Goal: Obtain resource: Download file/media

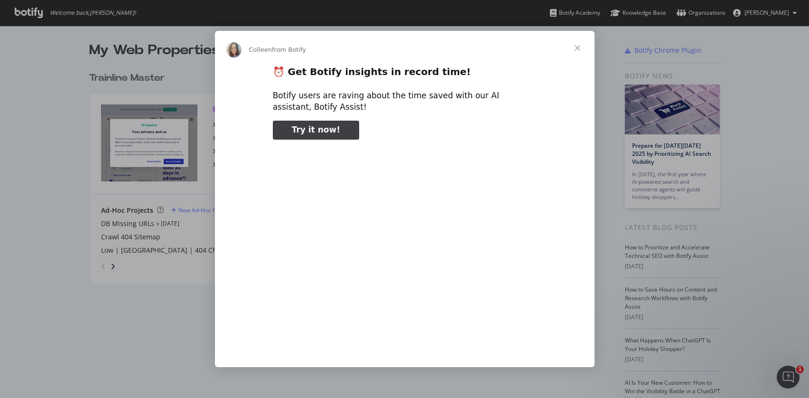
type input "3296666"
click at [585, 48] on span "Close" at bounding box center [577, 48] width 34 height 34
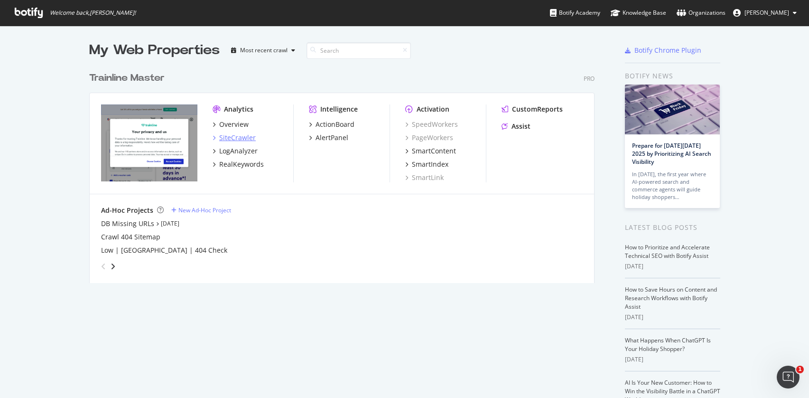
click at [224, 138] on div "SiteCrawler" at bounding box center [237, 137] width 37 height 9
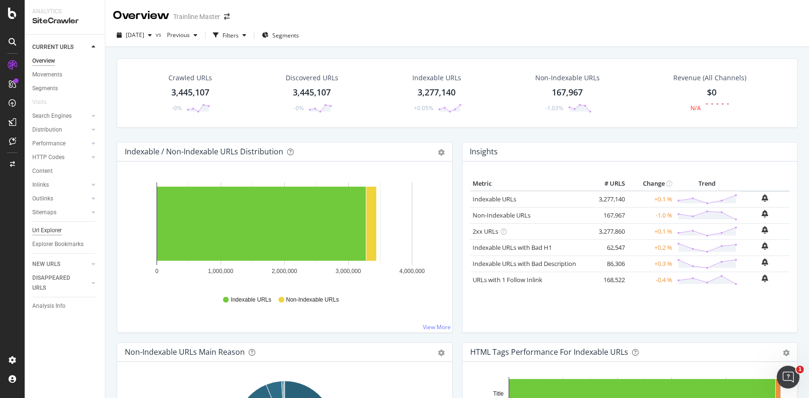
click at [58, 228] on div "Url Explorer" at bounding box center [46, 230] width 29 height 10
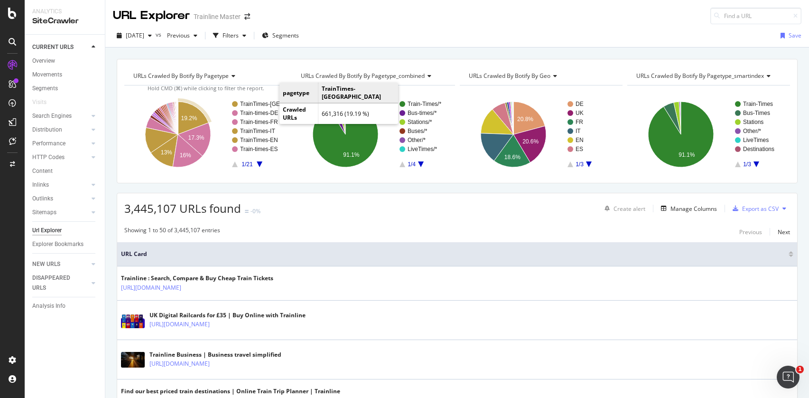
click at [269, 105] on text "TrainTimes-[GEOGRAPHIC_DATA]" at bounding box center [284, 104] width 89 height 7
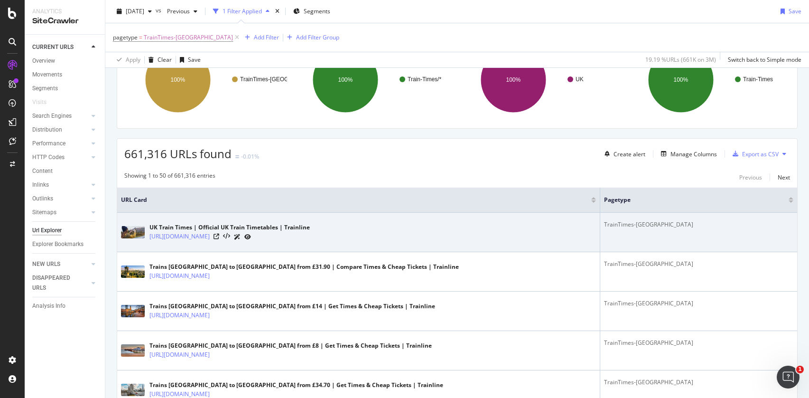
scroll to position [88, 0]
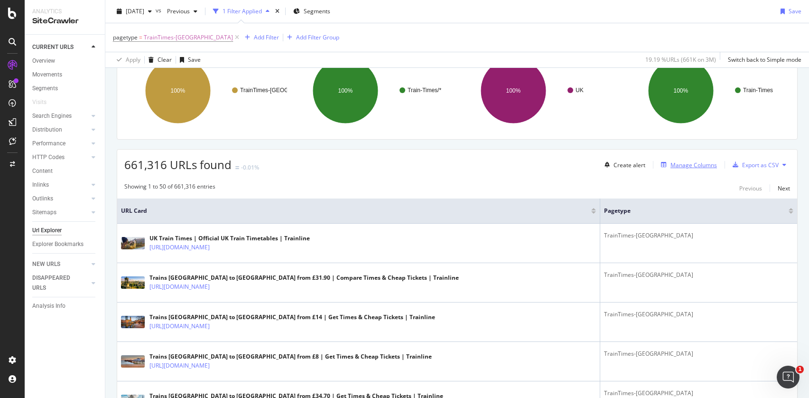
click at [682, 167] on div "Manage Columns" at bounding box center [693, 165] width 46 height 8
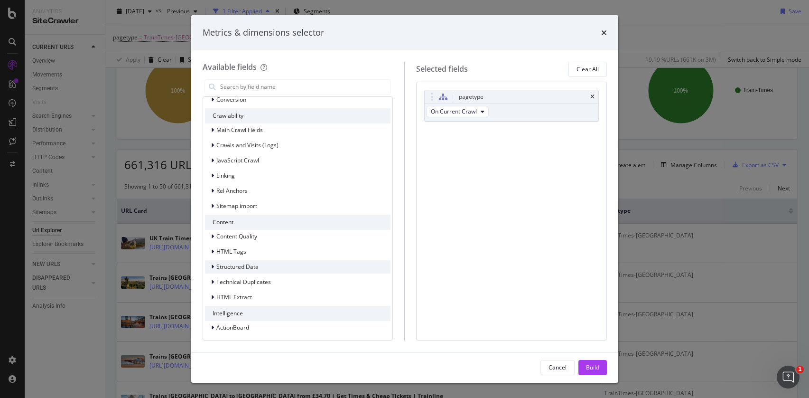
scroll to position [222, 0]
click at [210, 266] on div "Structured Data" at bounding box center [232, 264] width 54 height 9
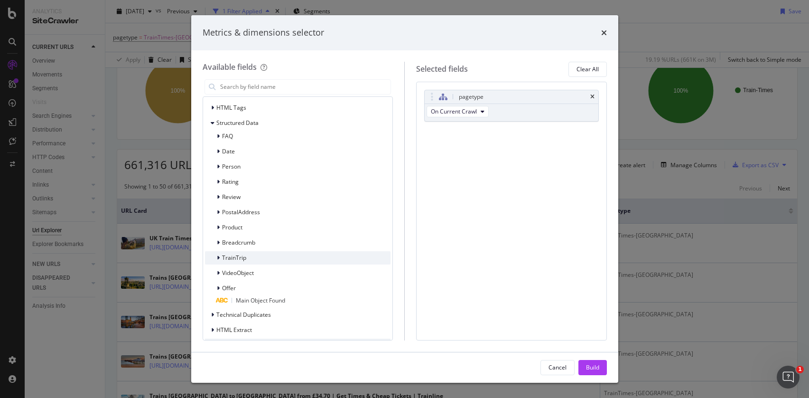
scroll to position [399, 0]
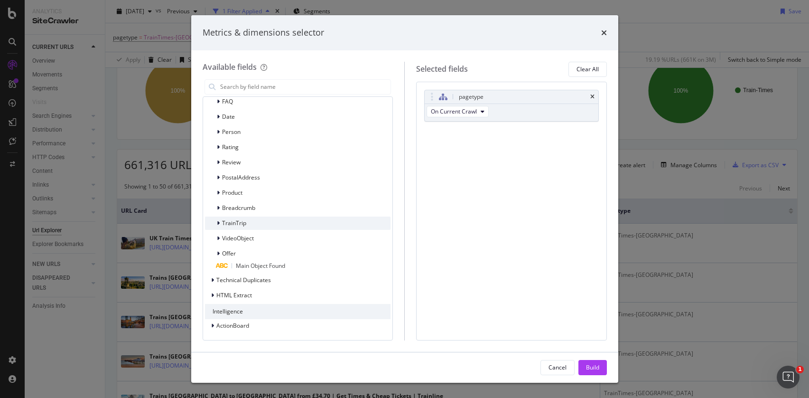
click at [216, 216] on div "TrainTrip" at bounding box center [298, 222] width 186 height 13
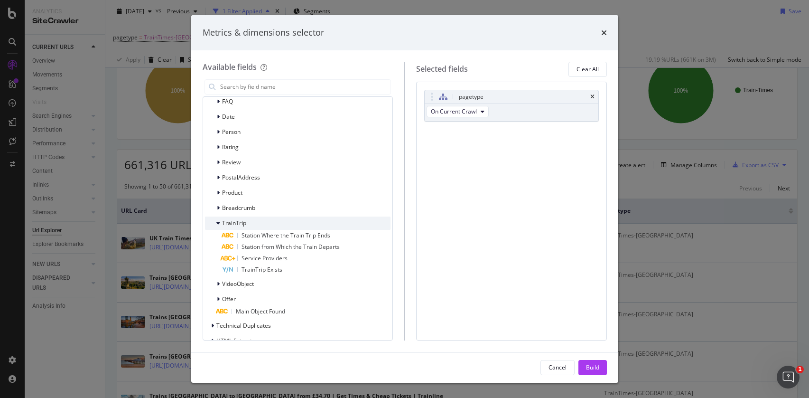
click at [216, 216] on div "TrainTrip" at bounding box center [298, 222] width 186 height 13
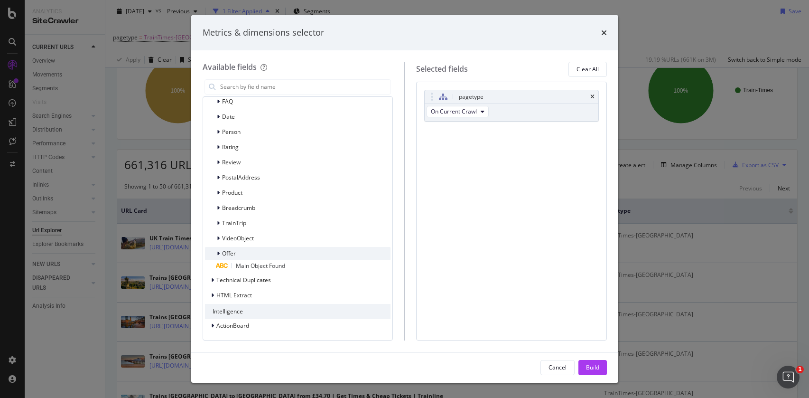
click at [216, 252] on div "modal" at bounding box center [219, 253] width 6 height 9
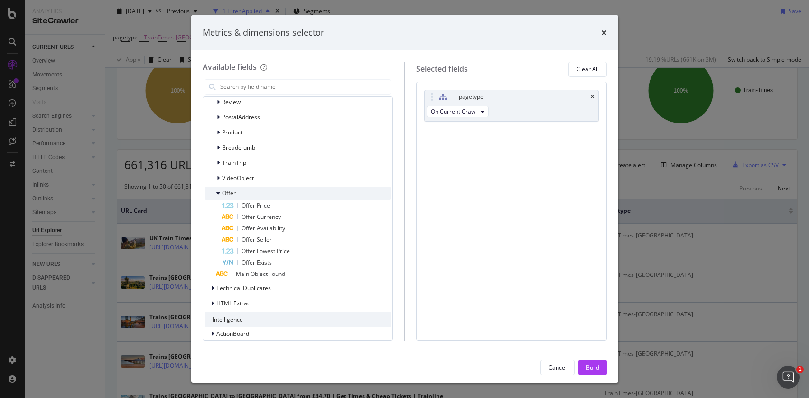
scroll to position [467, 0]
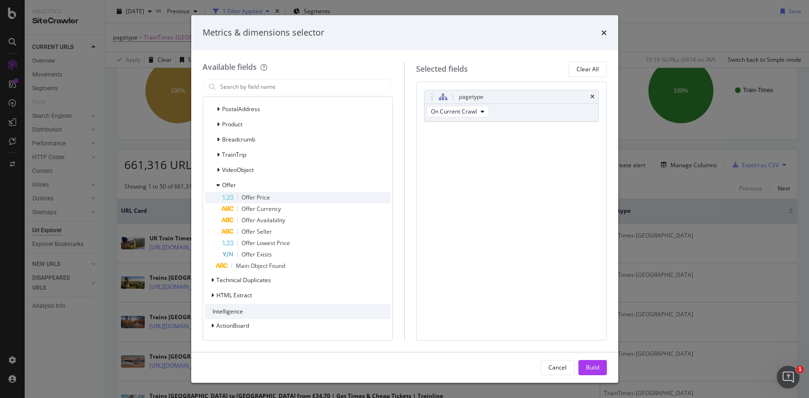
click at [237, 197] on div "modal" at bounding box center [237, 196] width 0 height 5
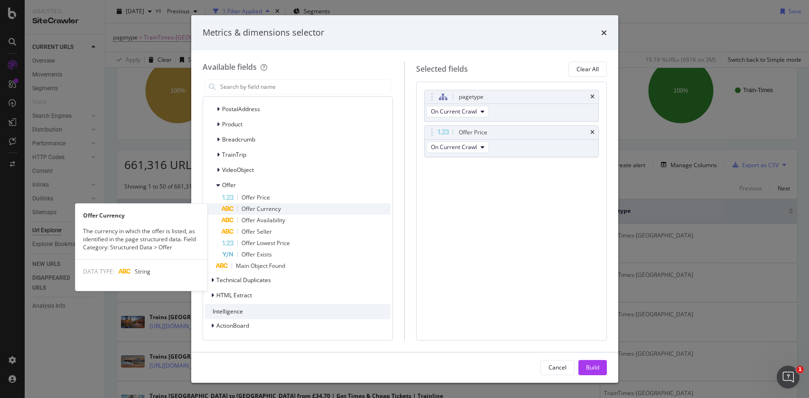
click at [254, 213] on div "Offer Currency" at bounding box center [306, 208] width 169 height 11
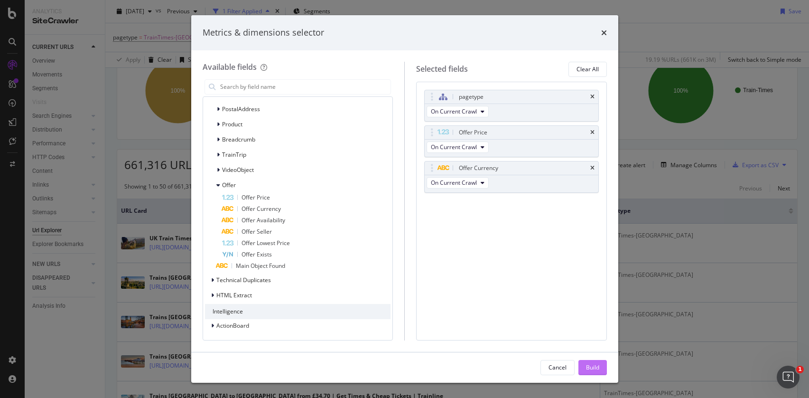
click at [590, 364] on div "Build" at bounding box center [592, 367] width 13 height 8
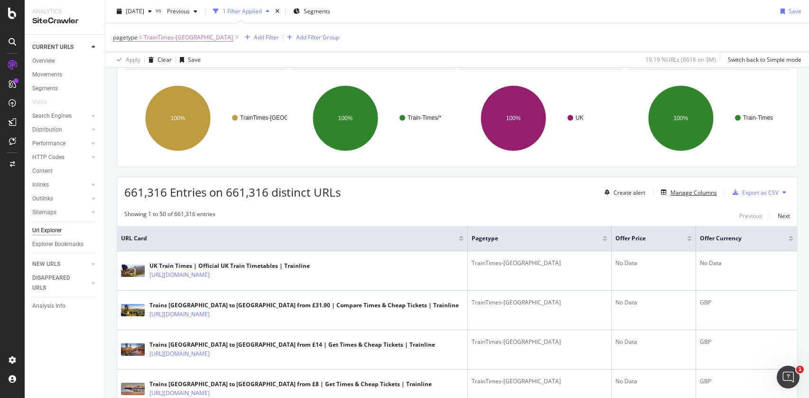
scroll to position [36, 0]
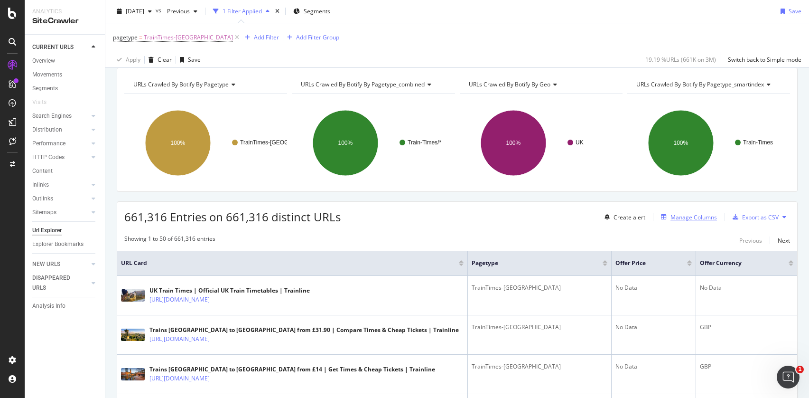
click at [704, 218] on div "Manage Columns" at bounding box center [693, 217] width 46 height 8
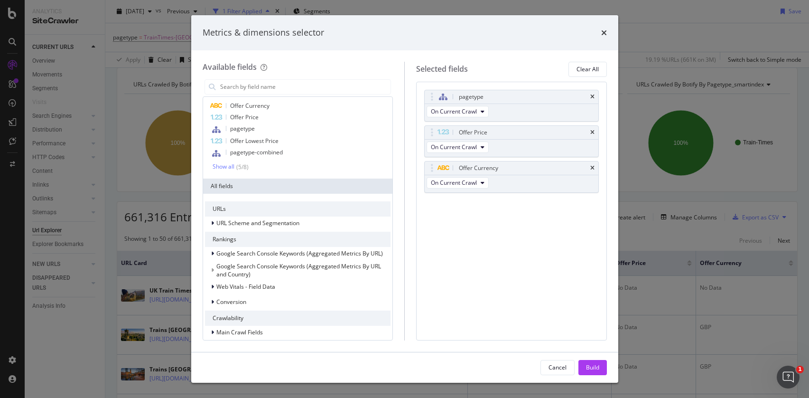
scroll to position [0, 0]
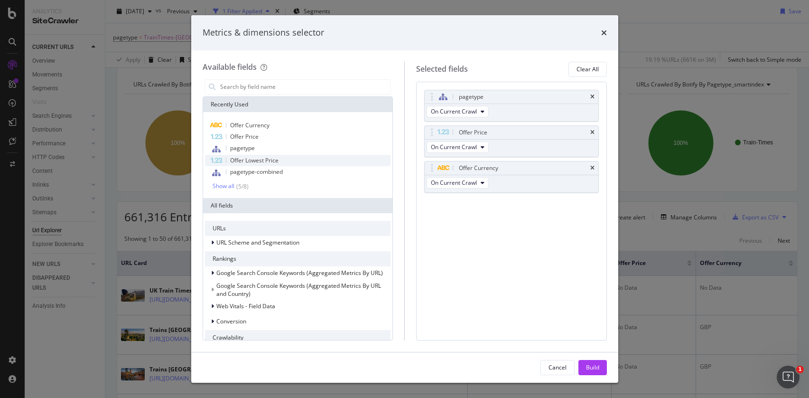
click at [243, 159] on span "Offer Lowest Price" at bounding box center [254, 160] width 48 height 8
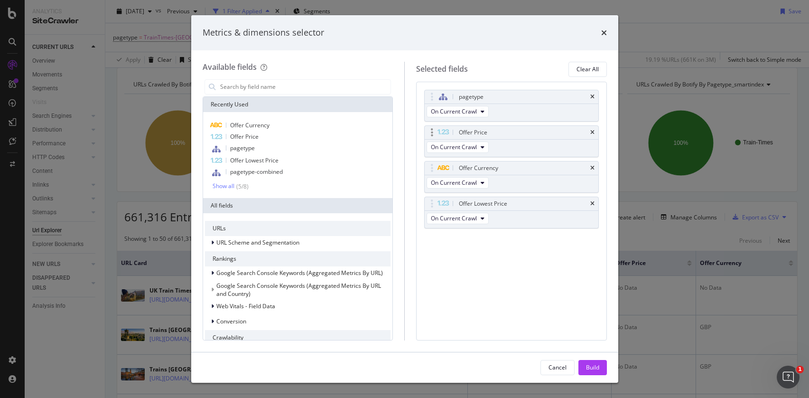
click at [594, 132] on div "Offer Price" at bounding box center [512, 132] width 174 height 13
click at [591, 131] on icon "times" at bounding box center [592, 132] width 4 height 6
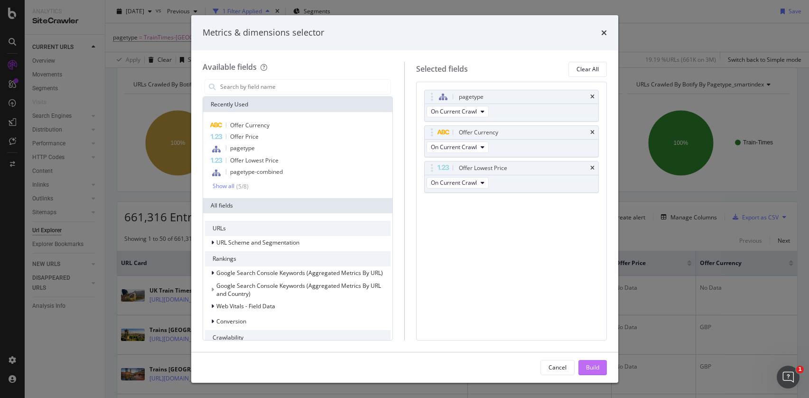
click at [595, 367] on div "Build" at bounding box center [592, 367] width 13 height 8
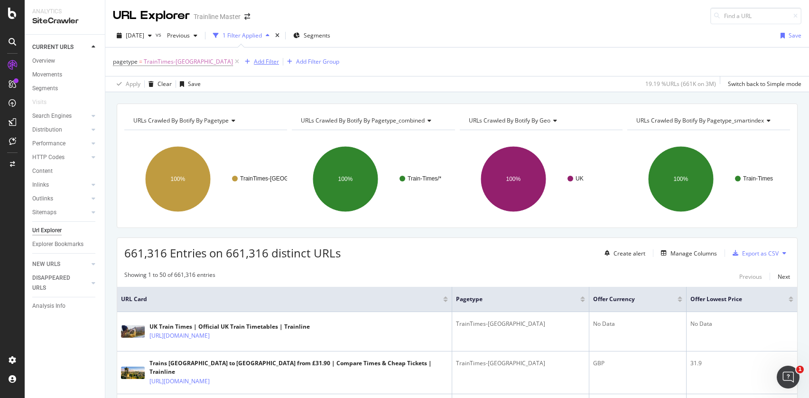
click at [254, 64] on div "Add Filter" at bounding box center [266, 61] width 25 height 8
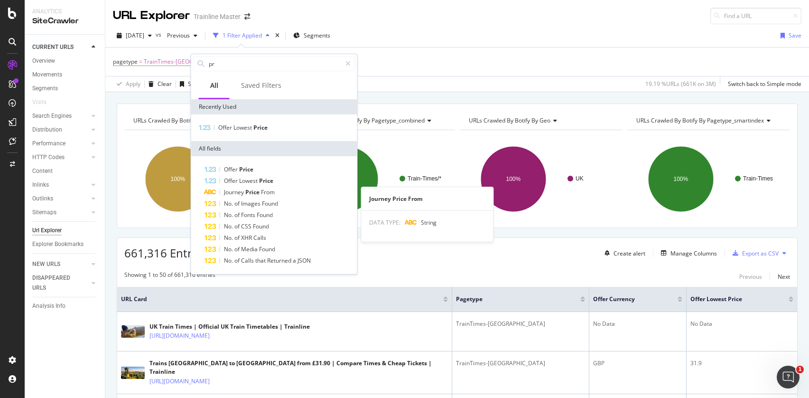
type input "p"
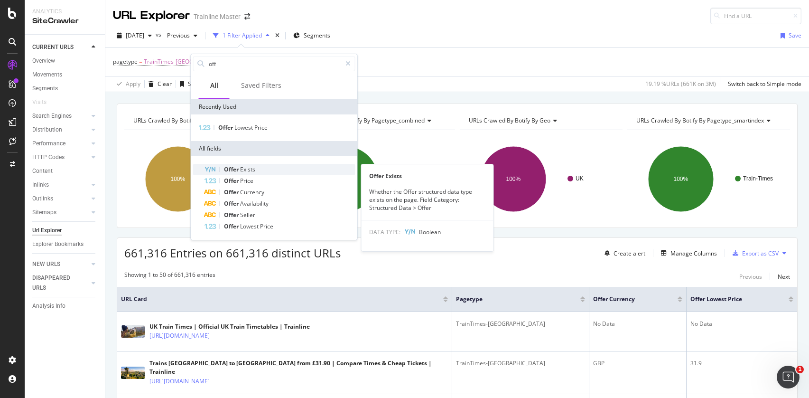
type input "off"
click at [266, 172] on div "Offer Exists" at bounding box center [279, 169] width 151 height 11
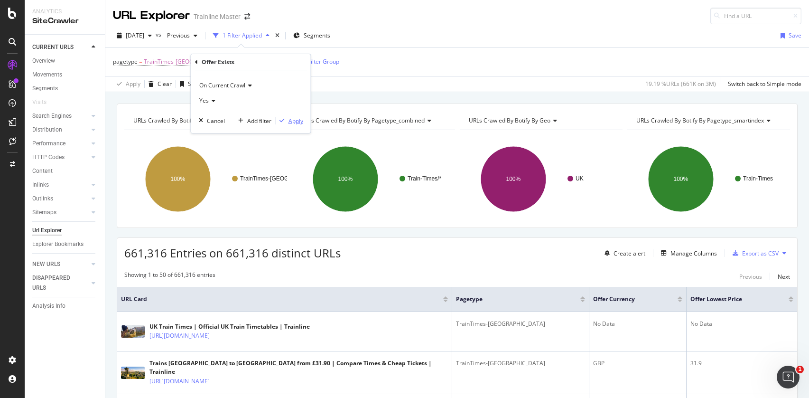
click at [288, 119] on div "Apply" at bounding box center [295, 121] width 15 height 8
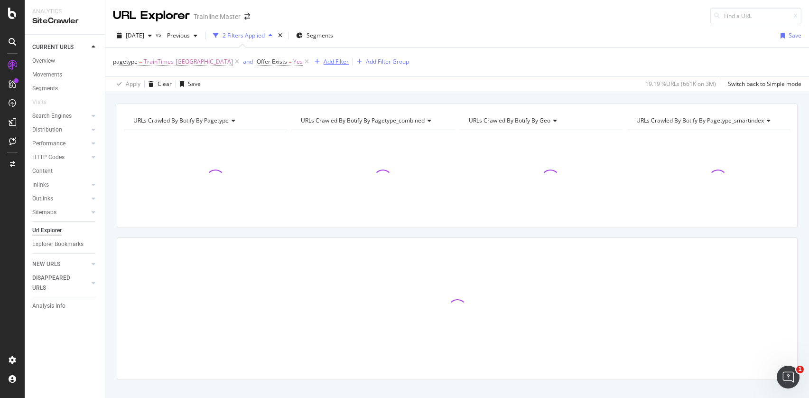
click at [324, 65] on div "Add Filter" at bounding box center [336, 61] width 25 height 8
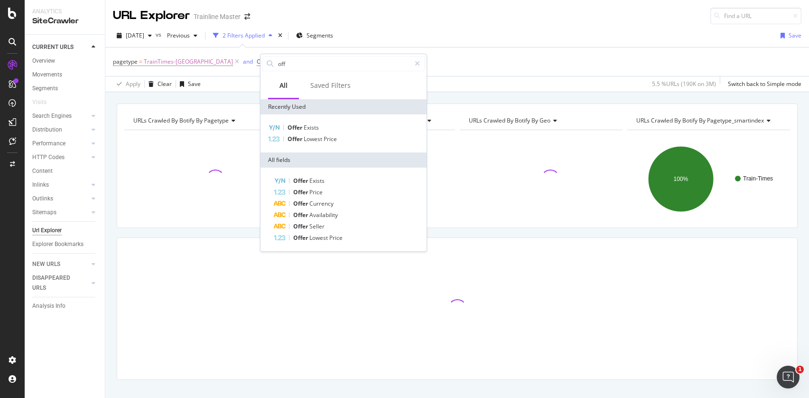
click at [218, 90] on div "Apply Clear Save 5.5 % URLs ( 190K on 3M ) Switch back to Simple mode" at bounding box center [456, 84] width 703 height 16
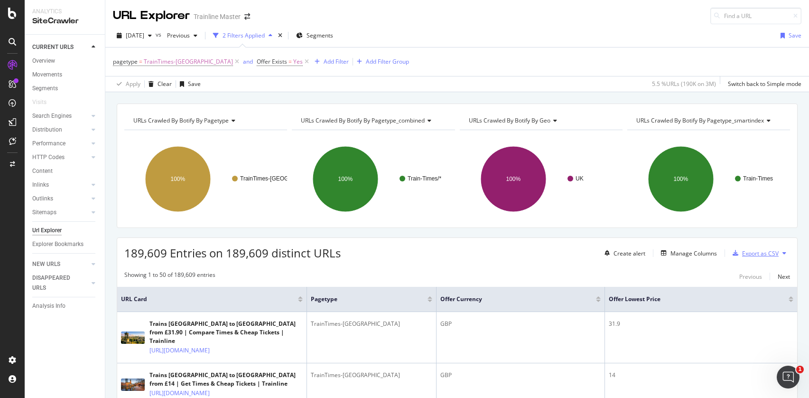
click at [764, 255] on div "Export as CSV" at bounding box center [760, 253] width 37 height 8
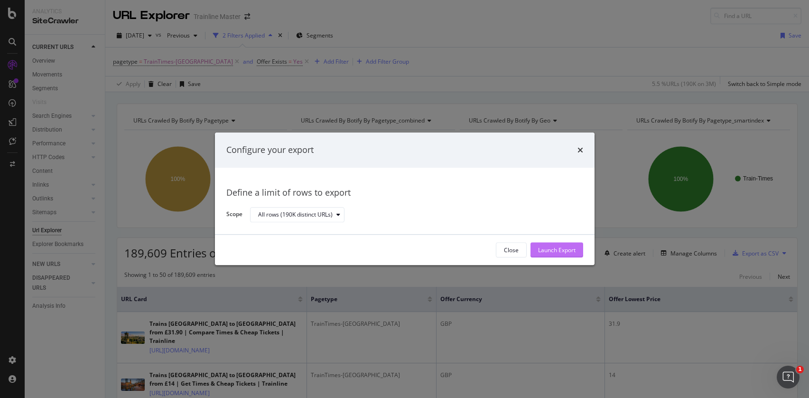
click at [534, 254] on button "Launch Export" at bounding box center [556, 249] width 53 height 15
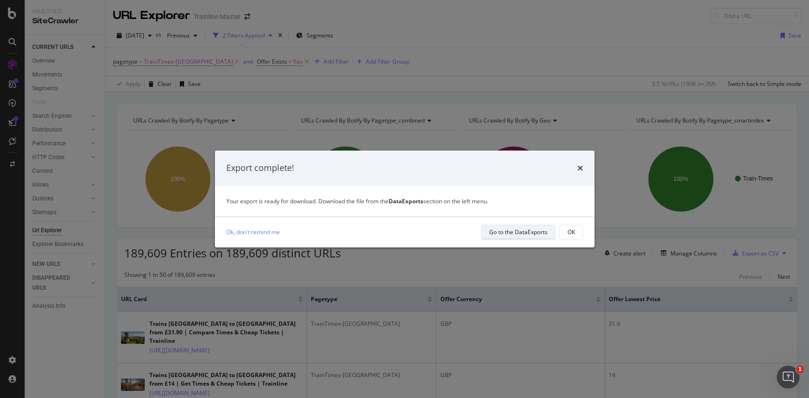
click at [529, 230] on div "Go to the DataExports" at bounding box center [518, 232] width 58 height 8
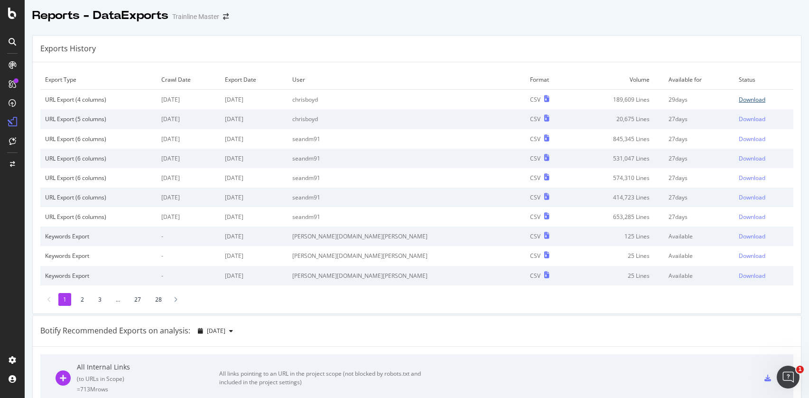
click at [739, 99] on div "Download" at bounding box center [752, 99] width 27 height 8
